Goal: Task Accomplishment & Management: Complete application form

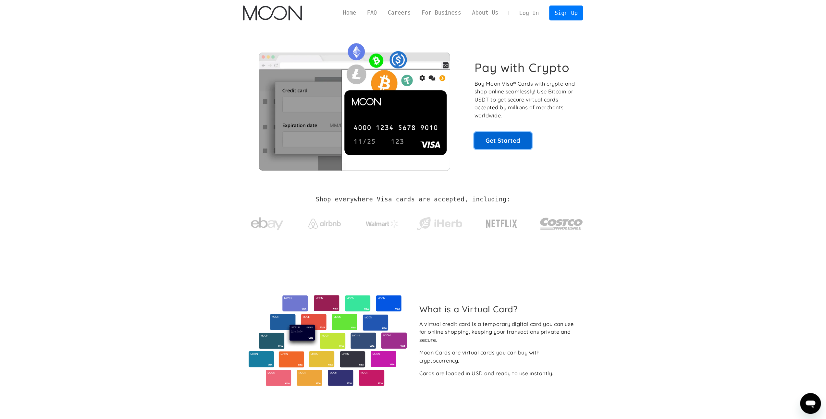
click at [496, 137] on link "Get Started" at bounding box center [502, 140] width 57 height 16
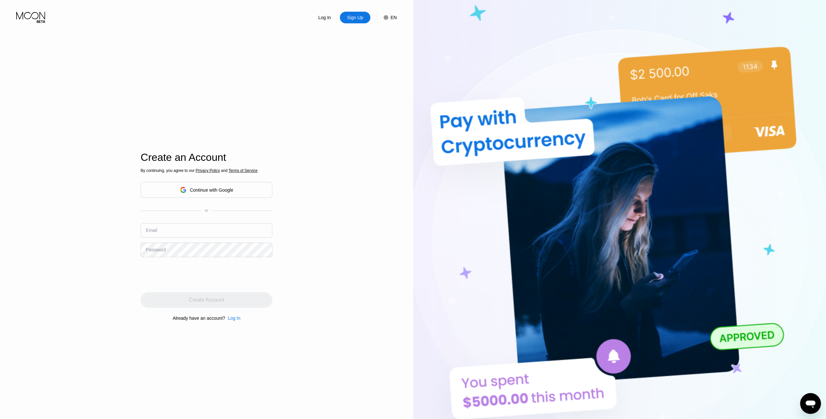
click at [391, 20] on div "EN" at bounding box center [393, 17] width 6 height 5
click at [377, 49] on img at bounding box center [380, 49] width 6 height 6
click at [400, 15] on div "Log In Sign Up EN Language English Save" at bounding box center [206, 11] width 413 height 23
click at [387, 18] on icon at bounding box center [386, 17] width 5 height 5
